Goal: Task Accomplishment & Management: Use online tool/utility

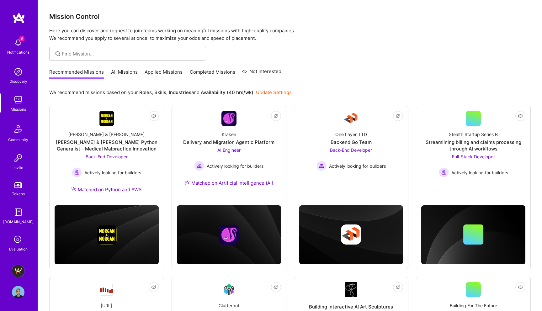
click at [17, 271] on img at bounding box center [18, 271] width 13 height 13
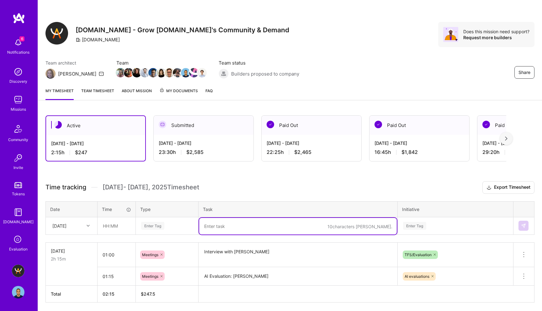
click at [227, 225] on textarea at bounding box center [298, 226] width 198 height 17
type textarea "Ineterview"
paste textarea "[PERSON_NAME]"
type textarea "Interview ith [PERSON_NAME]"
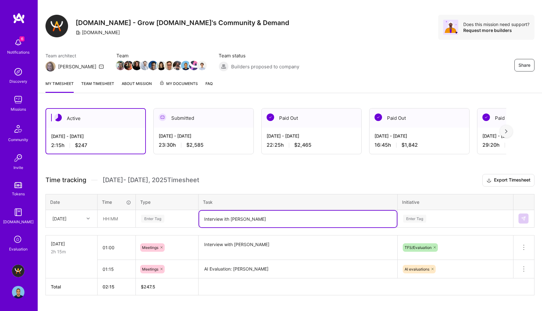
click at [152, 224] on table "Date Time Type Task Initiative [DATE] Enter Tag Interview ith [PERSON_NAME] Ent…" at bounding box center [289, 211] width 489 height 34
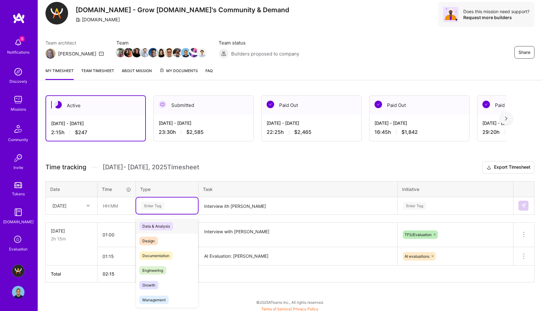
scroll to position [22, 0]
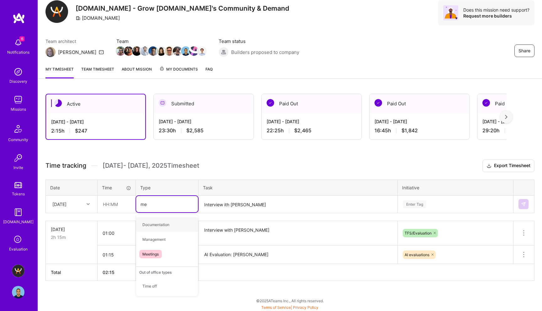
type input "mee"
click at [154, 224] on span "Meetings" at bounding box center [150, 224] width 23 height 8
click at [108, 206] on input "text" at bounding box center [116, 204] width 37 height 17
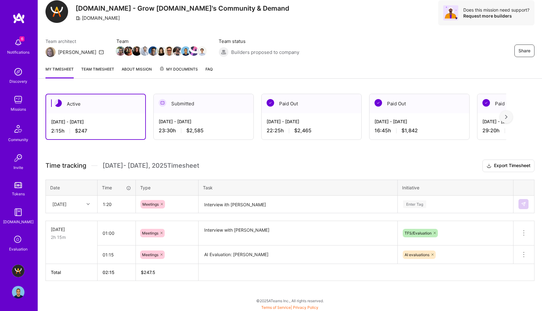
type input "01:20"
click at [265, 204] on textarea "Interview ith [PERSON_NAME]" at bounding box center [298, 204] width 198 height 17
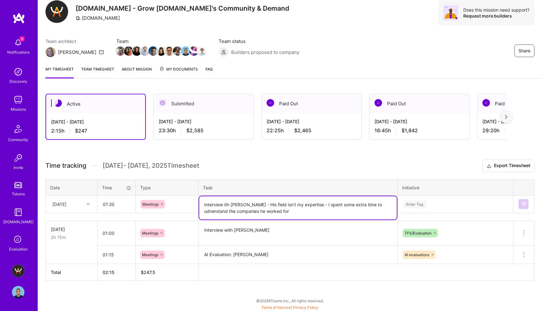
click at [220, 211] on textarea "Interview ith [PERSON_NAME] - His field isn't my expertise - I spent some extra…" at bounding box center [298, 207] width 198 height 23
click at [298, 212] on textarea "Interview ith [PERSON_NAME] - His field isn't my expertise - I spent some extra…" at bounding box center [298, 207] width 198 height 23
type textarea "Interview ith [PERSON_NAME] - His field isn't my expertise - I spent some extra…"
click at [414, 206] on div "Enter Tag" at bounding box center [455, 204] width 115 height 16
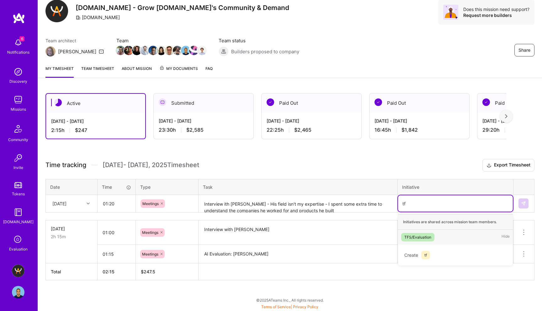
scroll to position [22, 0]
type input "tfs"
click at [420, 237] on div "TFS/Evaluation" at bounding box center [417, 237] width 27 height 7
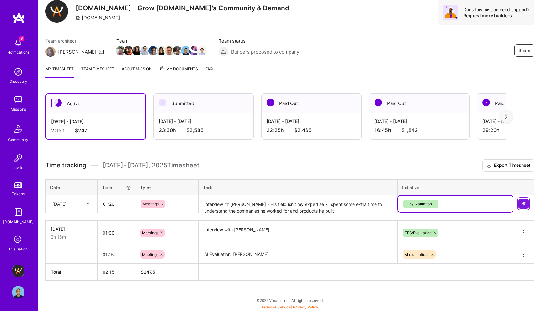
click at [527, 201] on button at bounding box center [523, 204] width 10 height 10
